Goal: Check status: Check status

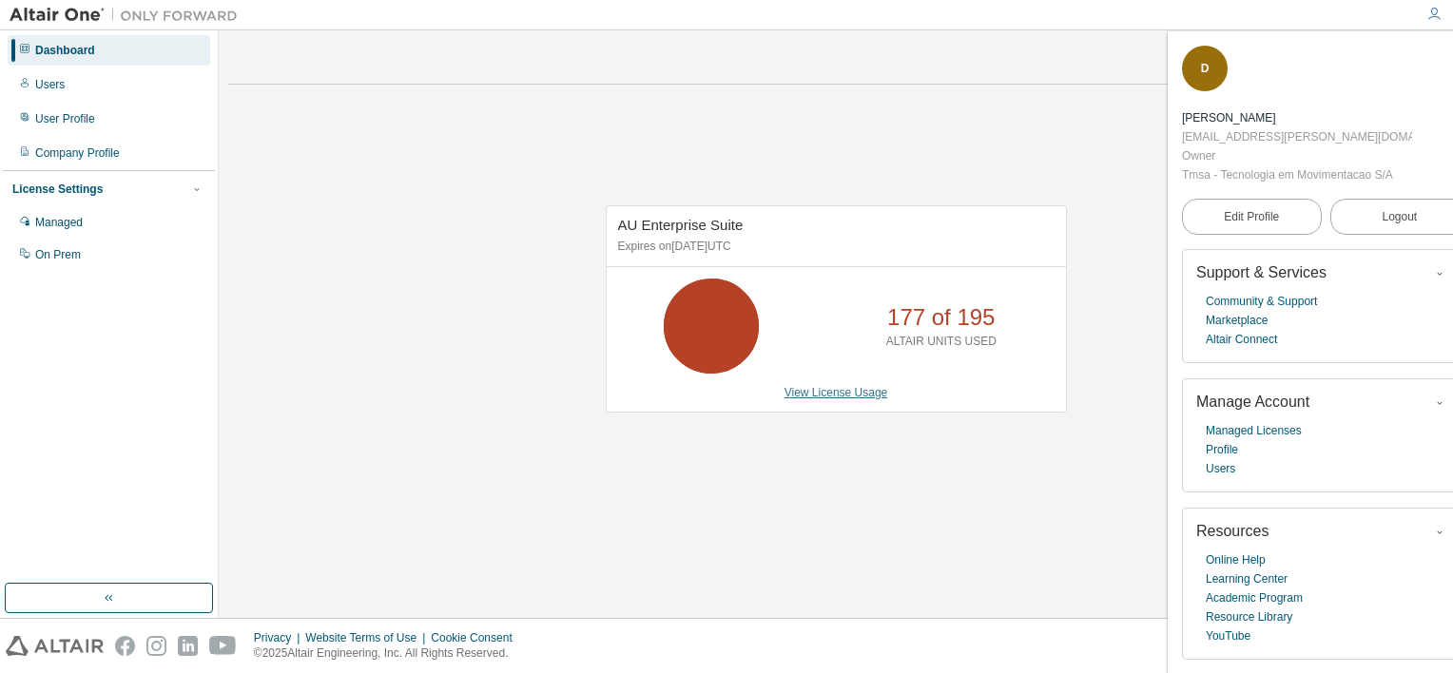
click at [871, 395] on link "View License Usage" at bounding box center [836, 392] width 104 height 13
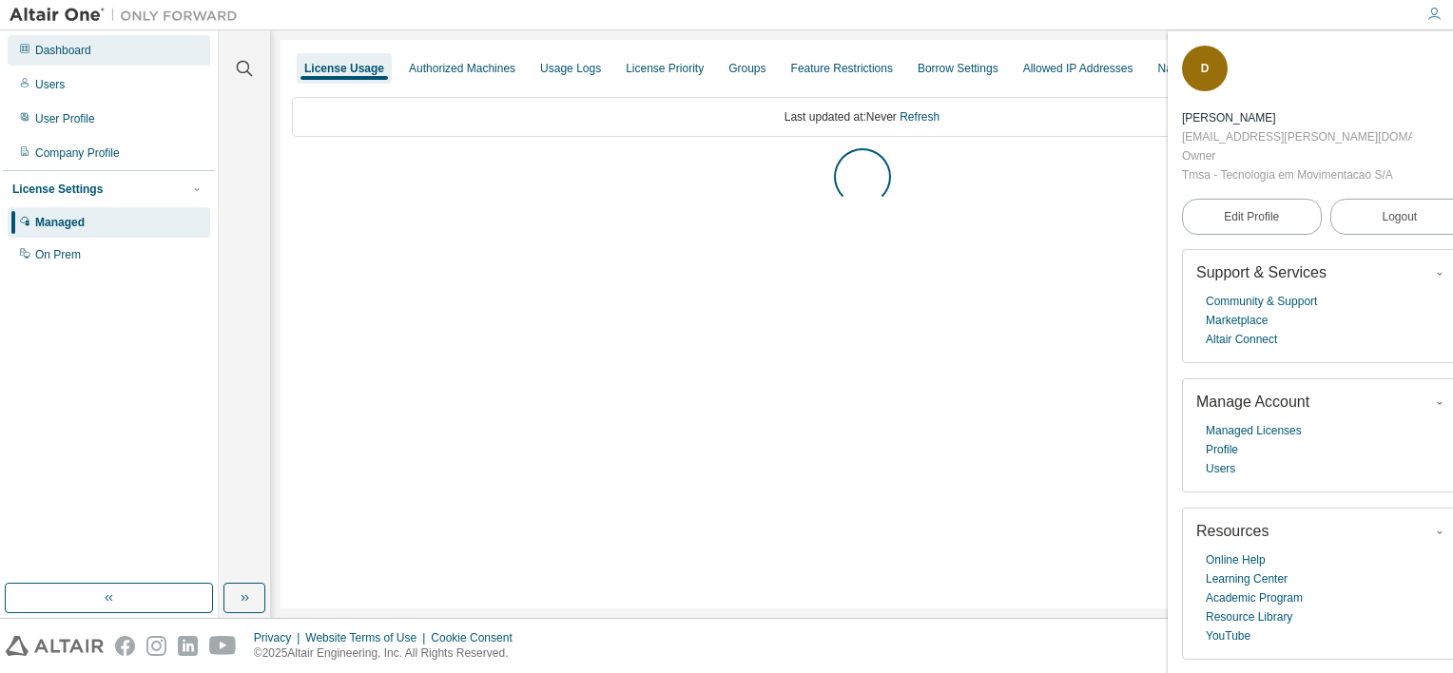
click at [57, 61] on div "Dashboard" at bounding box center [109, 50] width 202 height 30
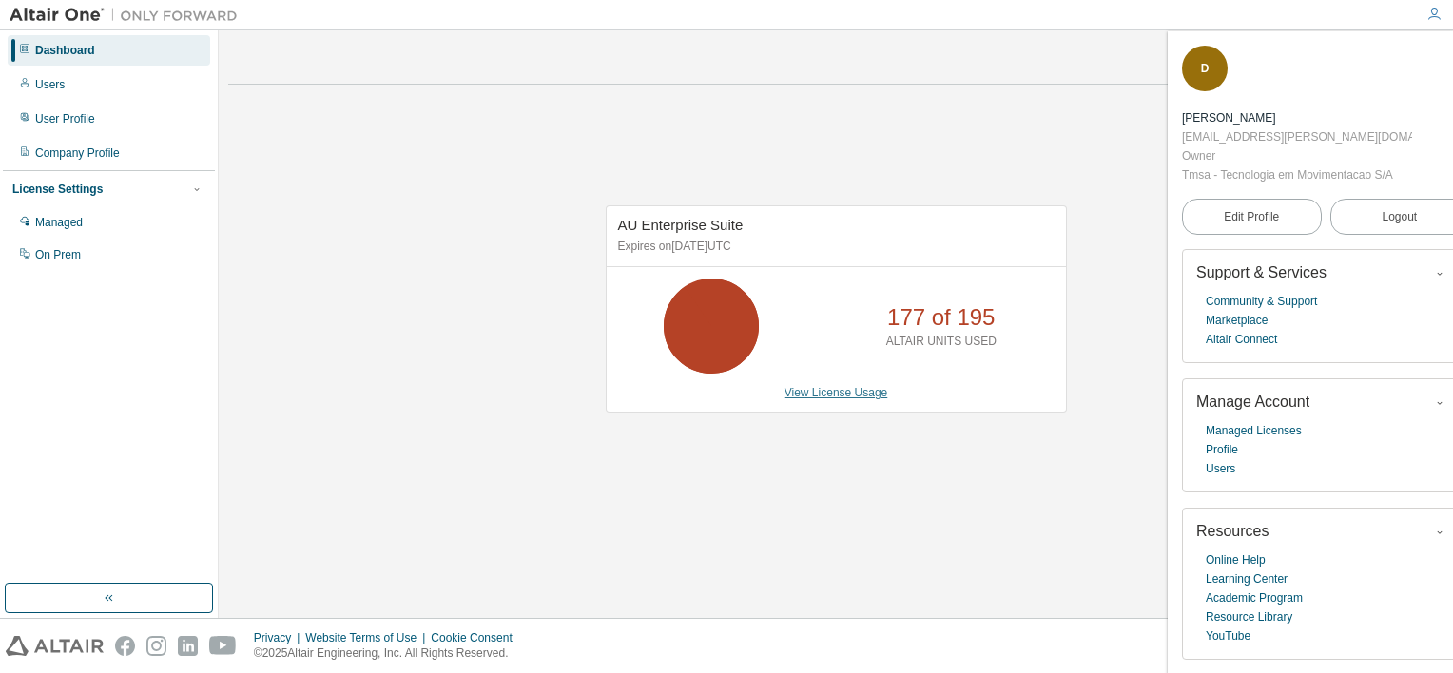
click at [793, 395] on link "View License Usage" at bounding box center [836, 392] width 104 height 13
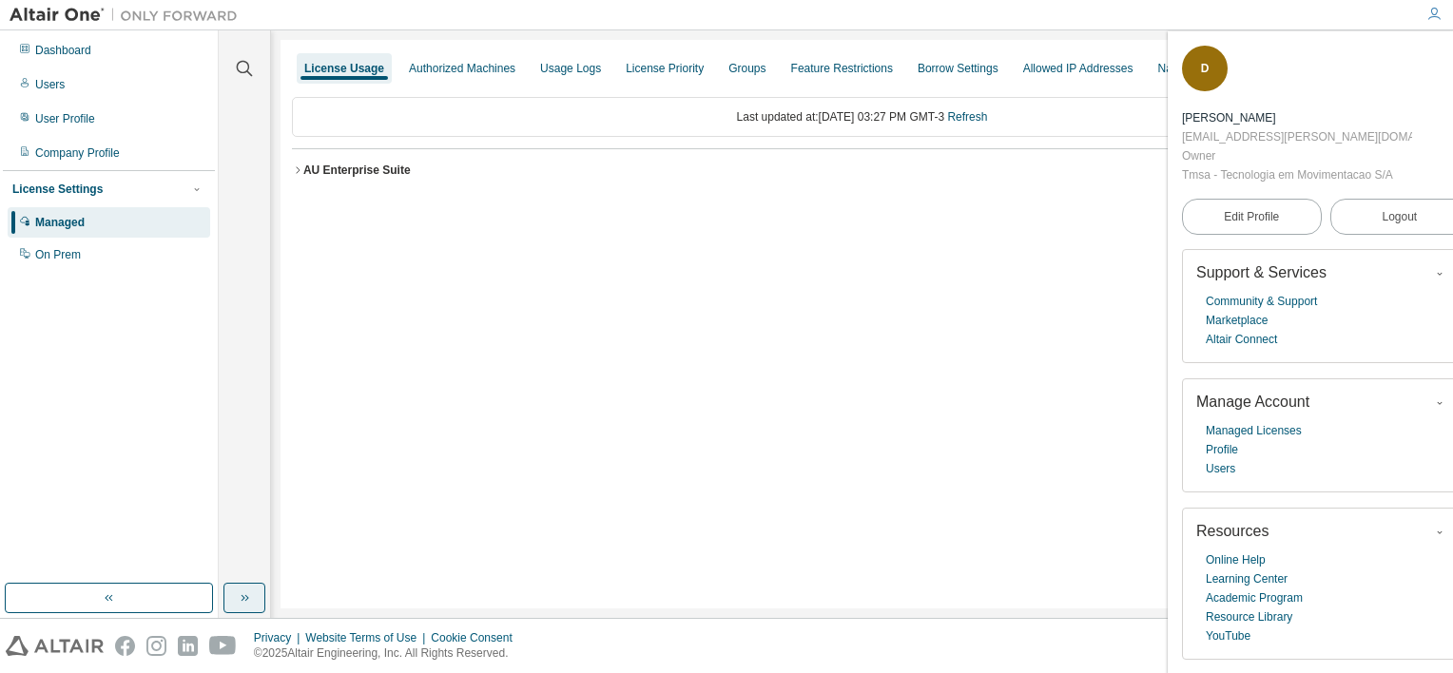
click at [238, 597] on icon "button" at bounding box center [244, 597] width 15 height 15
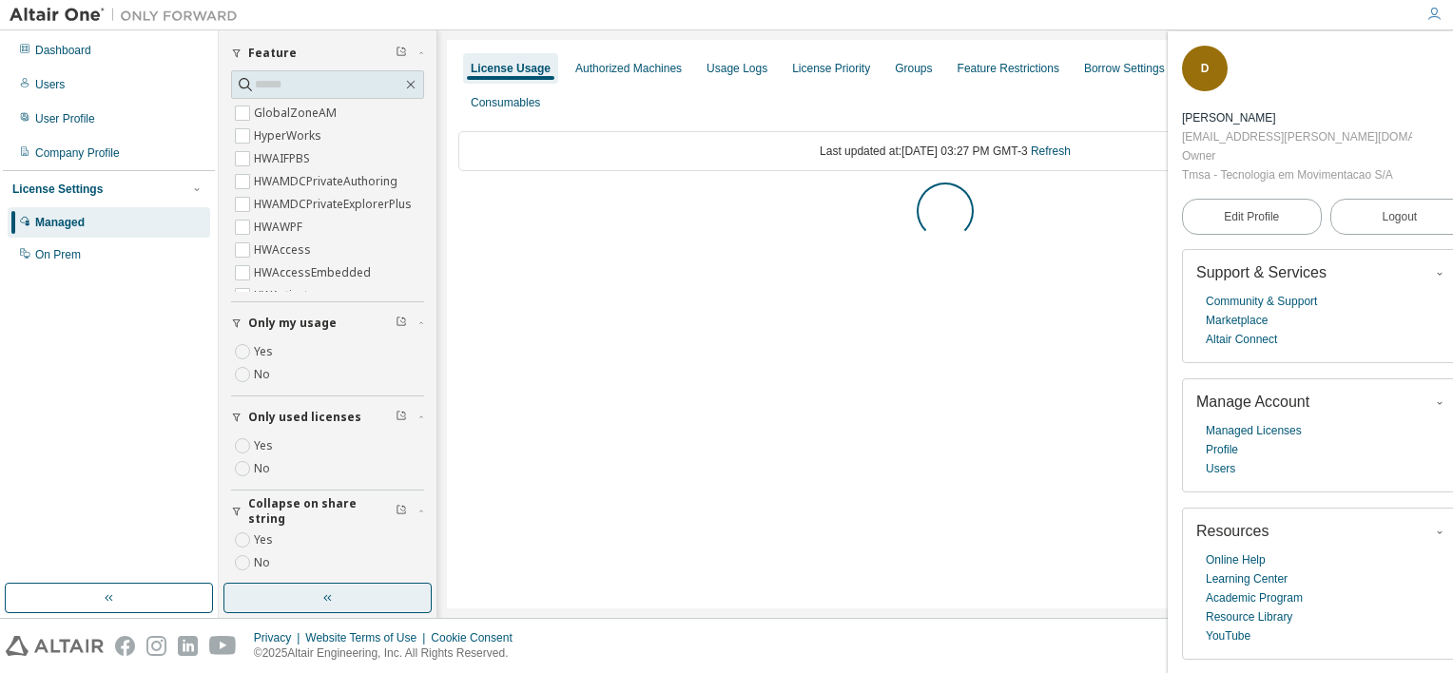
scroll to position [91, 0]
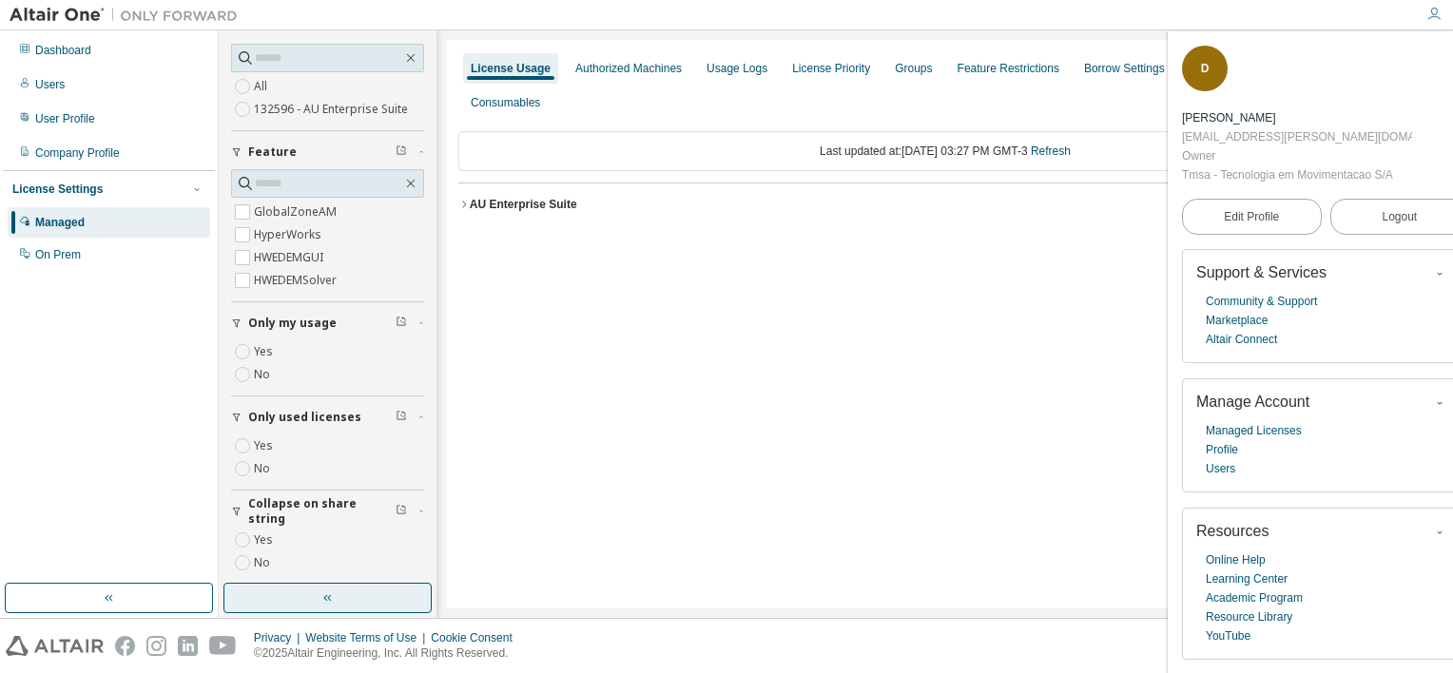
click at [469, 213] on button "AU Enterprise Suite License ID: 132596" at bounding box center [944, 204] width 973 height 42
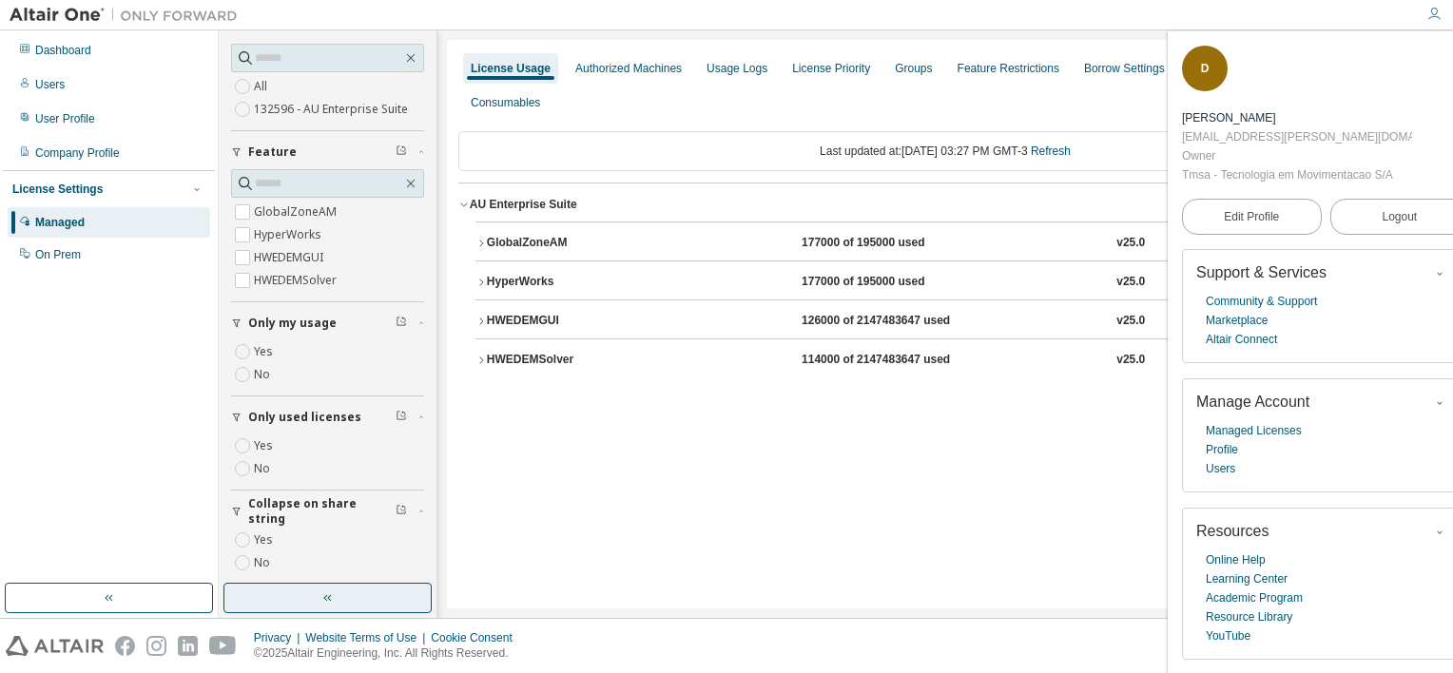
click at [594, 358] on div "HWEDEMSolver" at bounding box center [572, 360] width 171 height 17
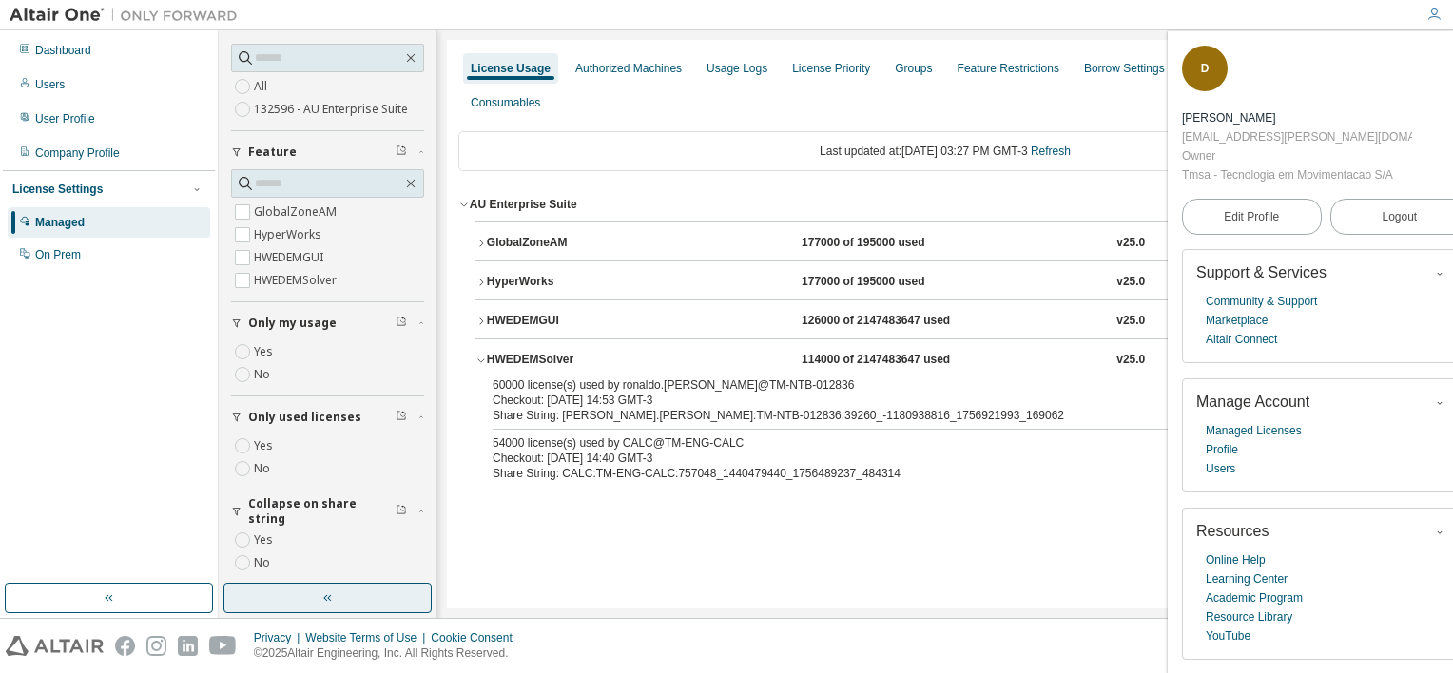
click at [594, 358] on div "HWEDEMSolver" at bounding box center [572, 360] width 171 height 17
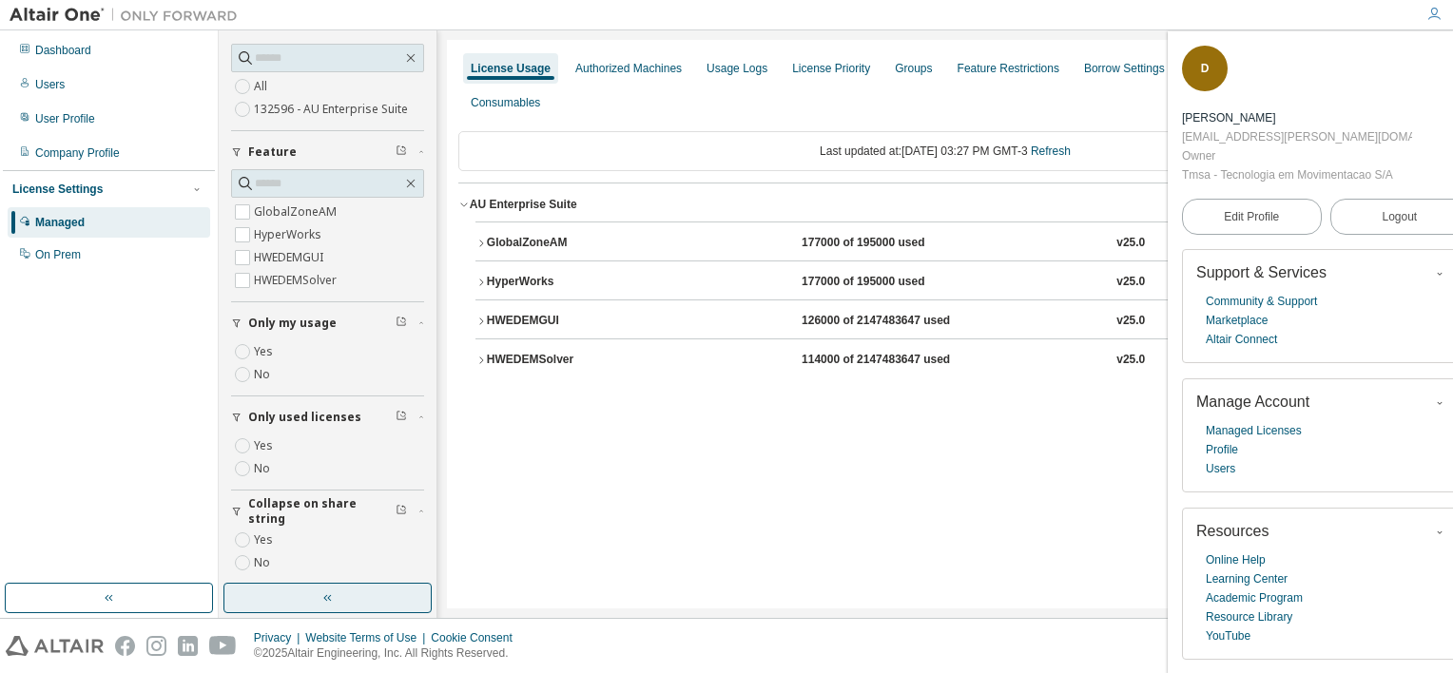
click at [594, 315] on div "HWEDEMGUI" at bounding box center [572, 321] width 171 height 17
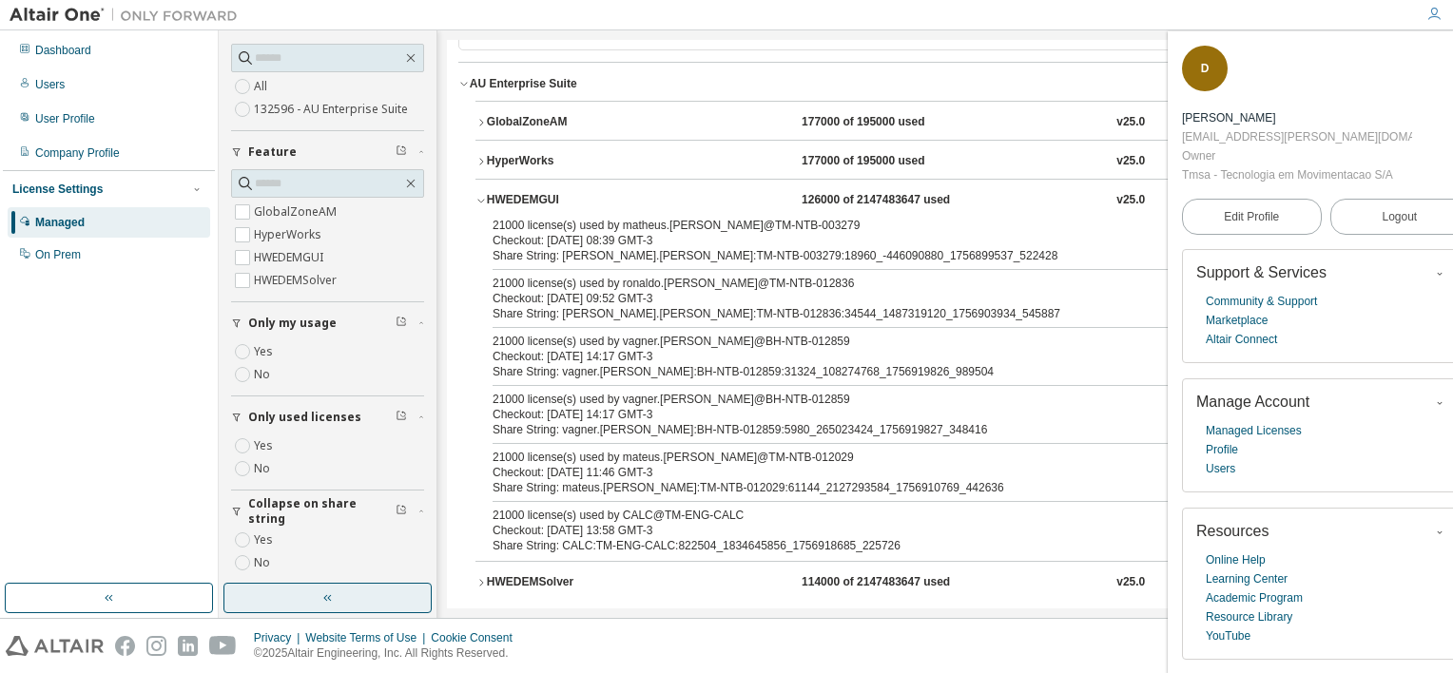
scroll to position [144, 0]
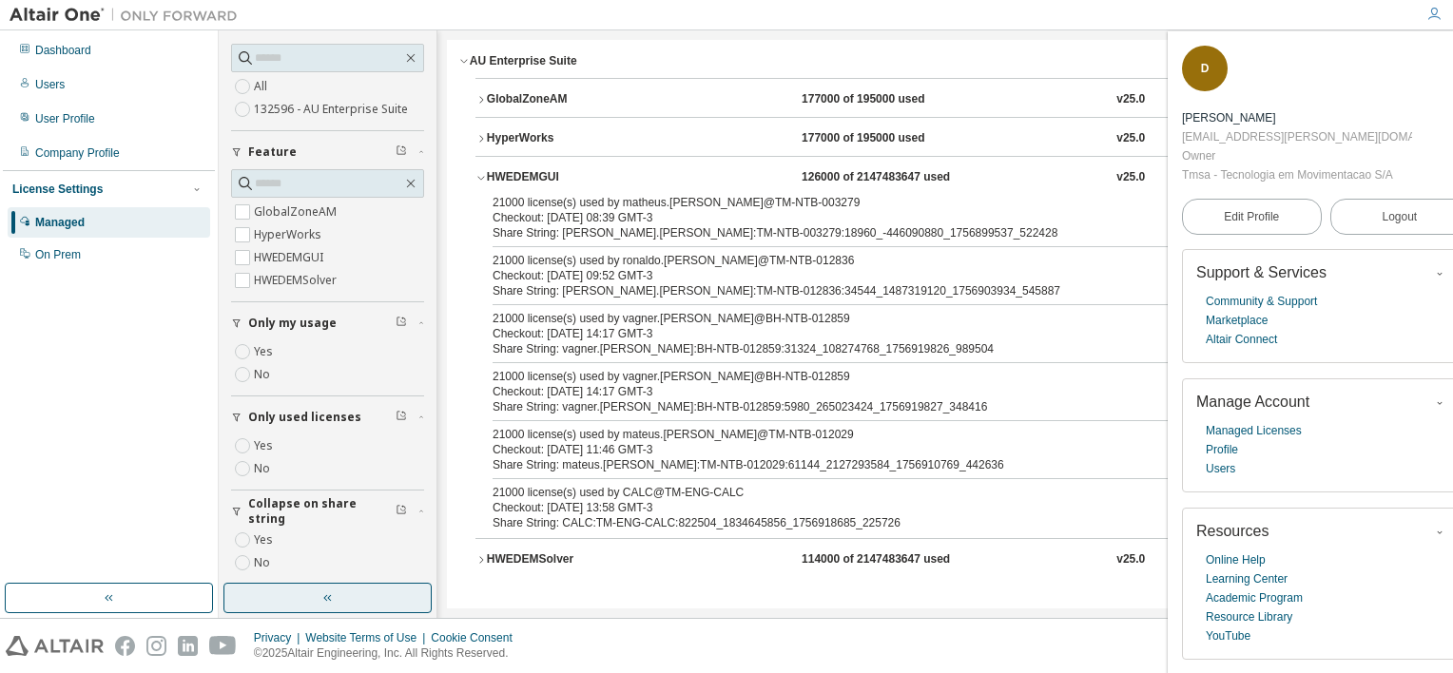
click at [483, 179] on icon "button" at bounding box center [480, 177] width 11 height 11
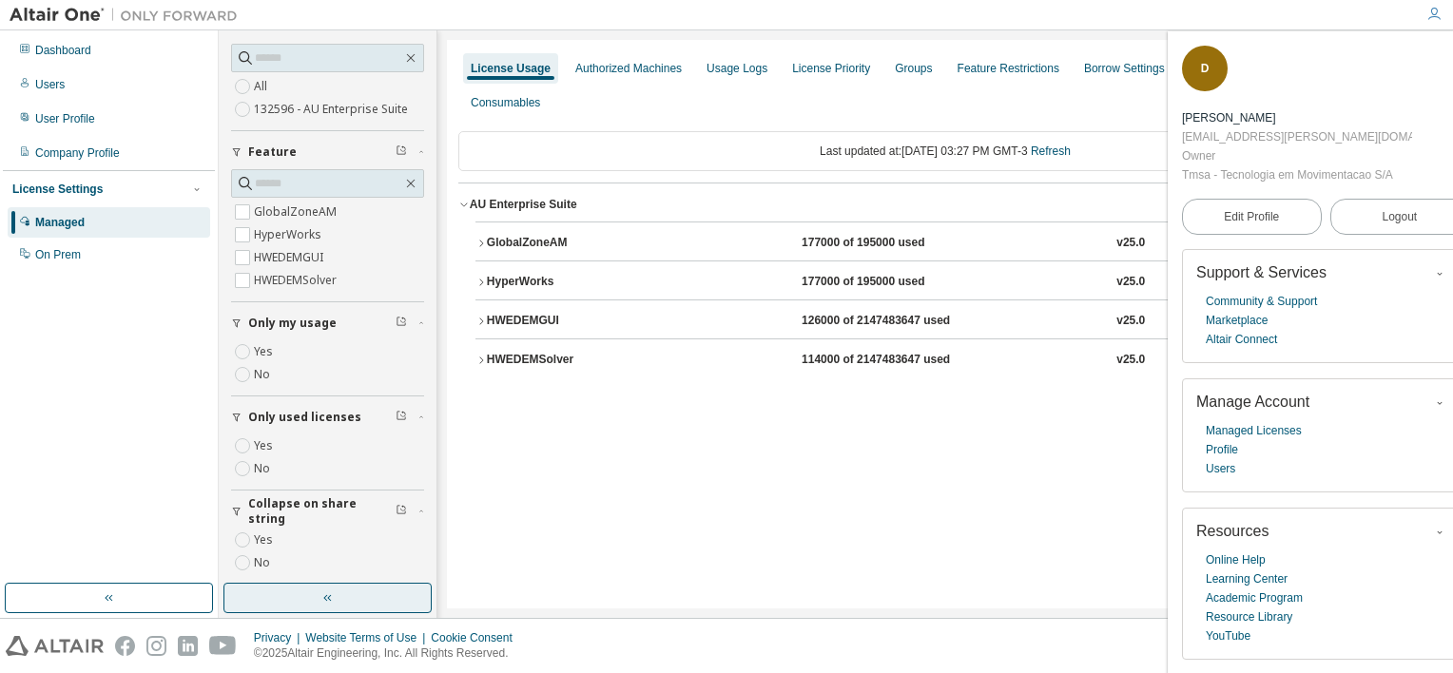
scroll to position [0, 0]
click at [991, 496] on div "License Usage Authorized Machines Usage Logs License Priority Groups Feature Re…" at bounding box center [945, 324] width 996 height 569
